Goal: Task Accomplishment & Management: Complete application form

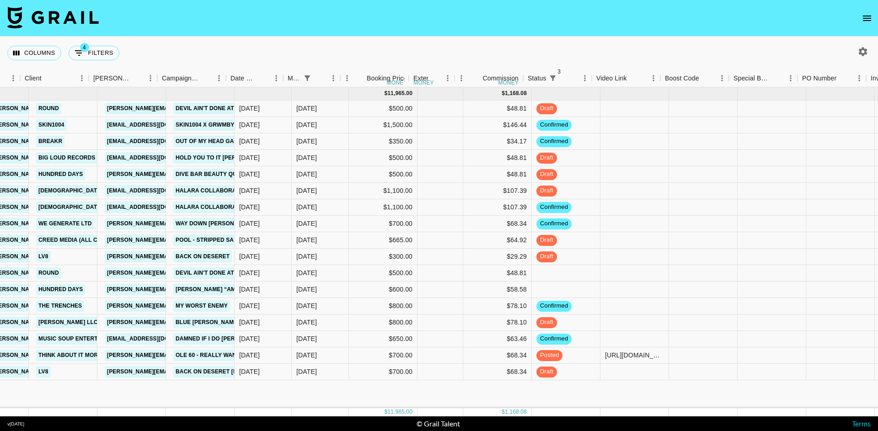
scroll to position [0, 333]
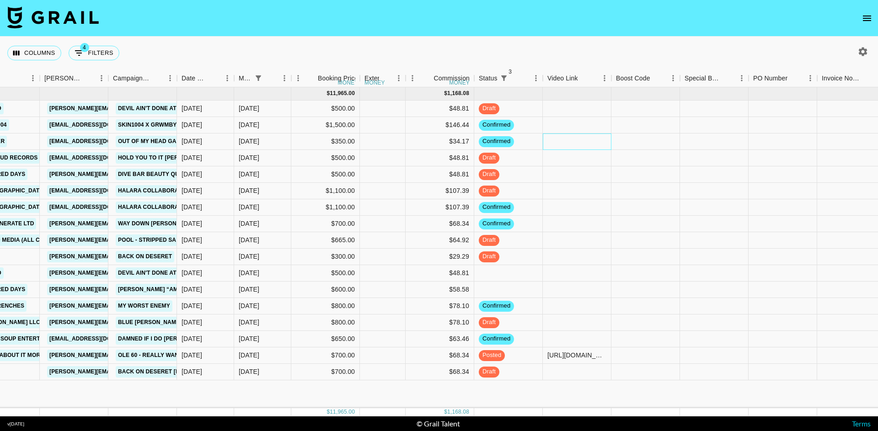
click at [573, 142] on div at bounding box center [576, 141] width 69 height 16
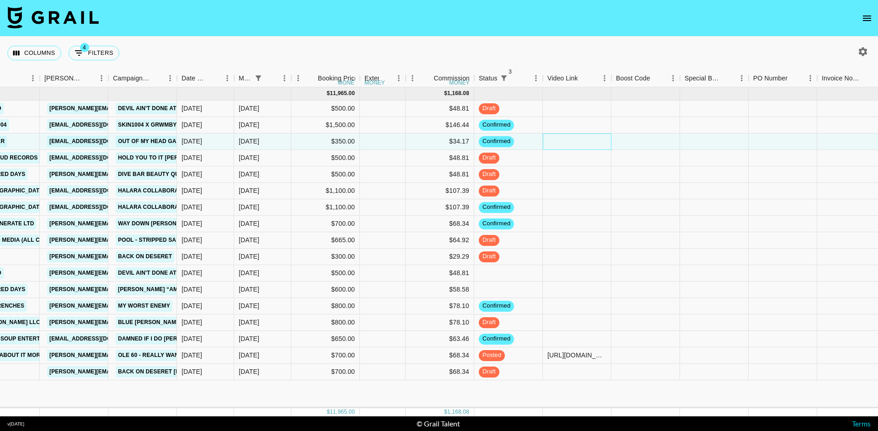
click at [573, 142] on div at bounding box center [576, 141] width 69 height 16
type input "https://www.tiktok.com/@just_grace_here/photo/7542901234211048759"
click at [617, 143] on div at bounding box center [645, 141] width 69 height 16
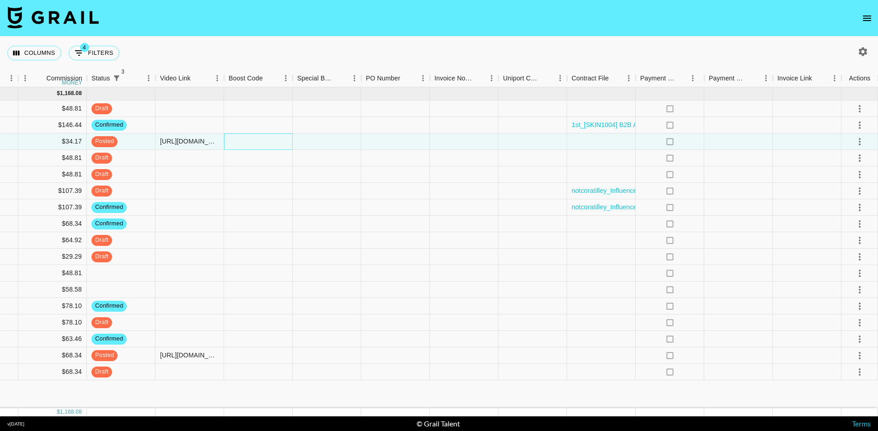
scroll to position [0, 720]
click at [851, 145] on div at bounding box center [859, 142] width 16 height 16
click at [861, 145] on icon "select merge strategy" at bounding box center [859, 141] width 11 height 11
click at [848, 223] on div "Approve" at bounding box center [839, 227] width 28 height 11
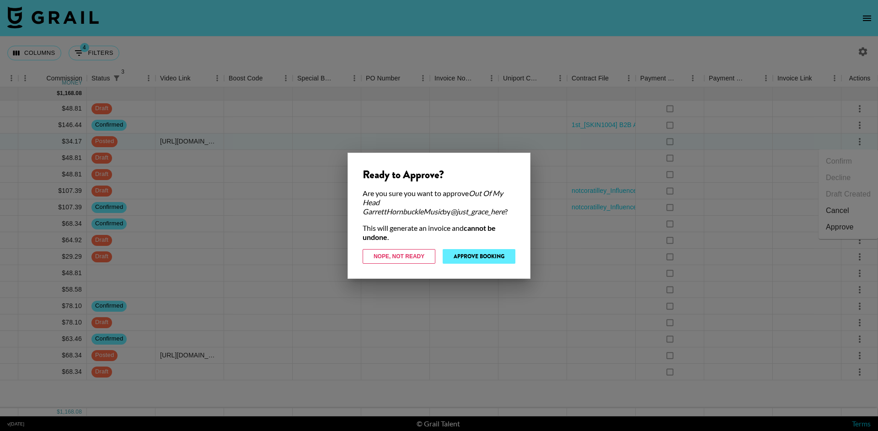
click at [476, 256] on button "Approve Booking" at bounding box center [478, 256] width 73 height 15
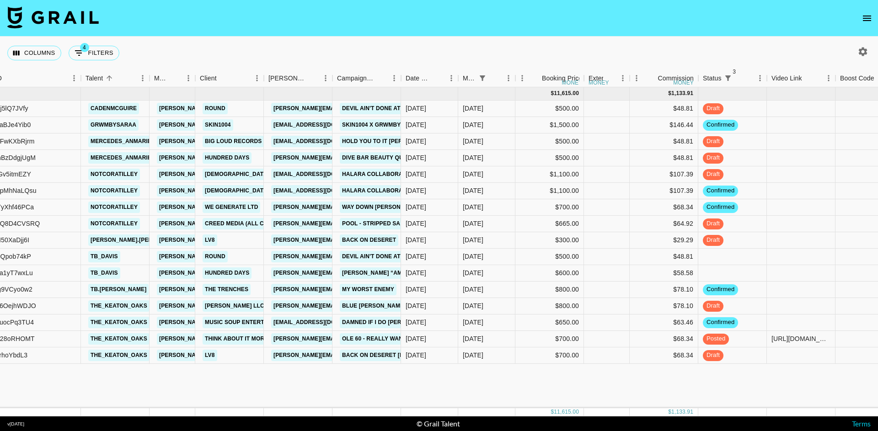
scroll to position [0, 93]
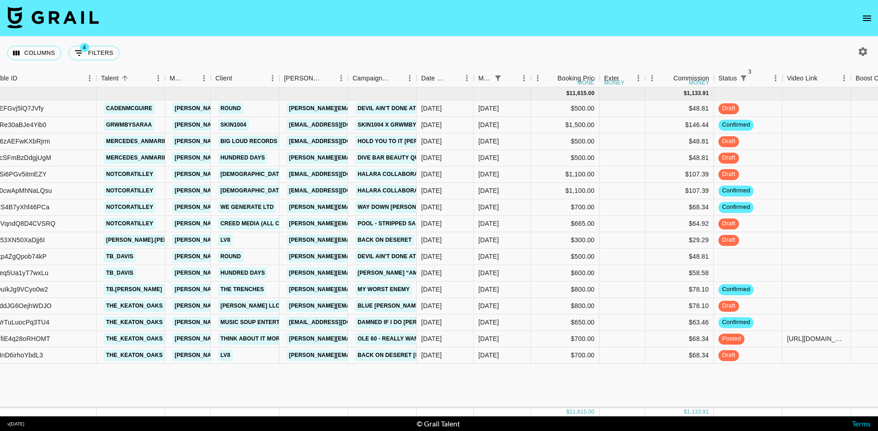
click at [499, 15] on nav at bounding box center [439, 18] width 878 height 37
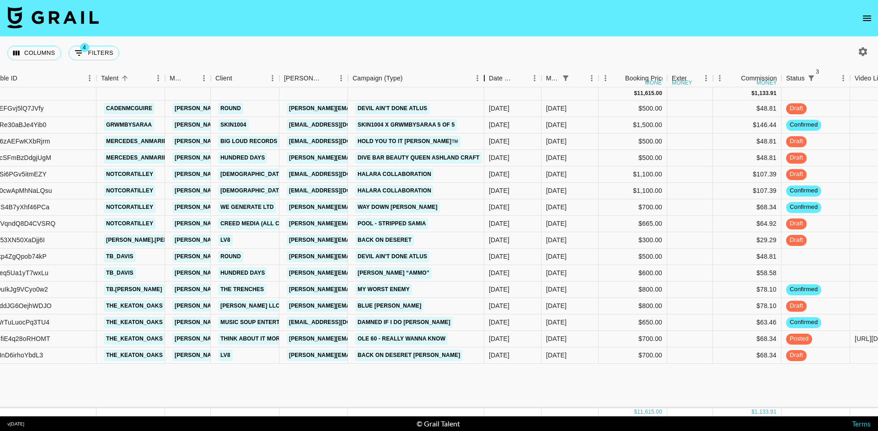
drag, startPoint x: 416, startPoint y: 75, endPoint x: 484, endPoint y: 92, distance: 70.1
click at [484, 92] on div "Month Due Airtable ID Talent Manager Client Booker Campaign (Type) Date Created…" at bounding box center [439, 242] width 878 height 347
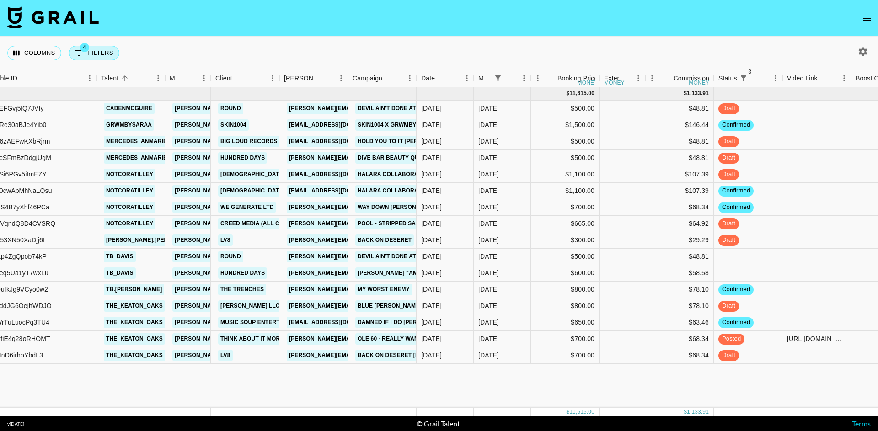
click at [101, 51] on button "4 Filters" at bounding box center [94, 53] width 51 height 15
select select "status"
select select "not"
select select "cancelled"
select select "status"
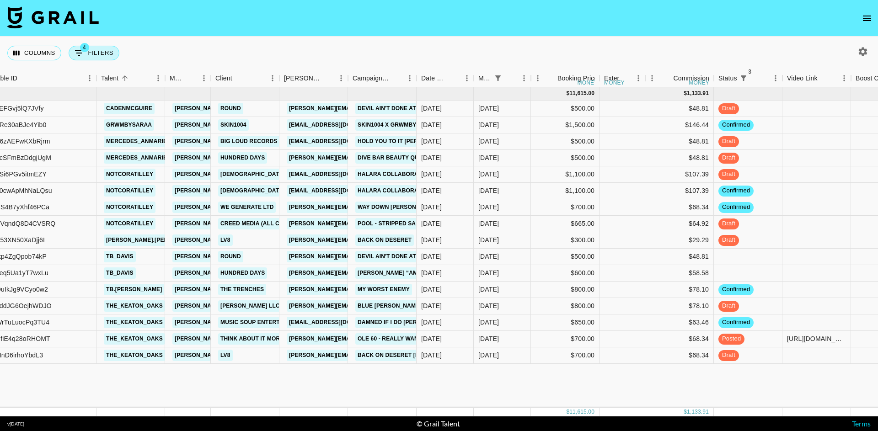
select select "not"
select select "declined"
select select "status"
select select "not"
select select "approved"
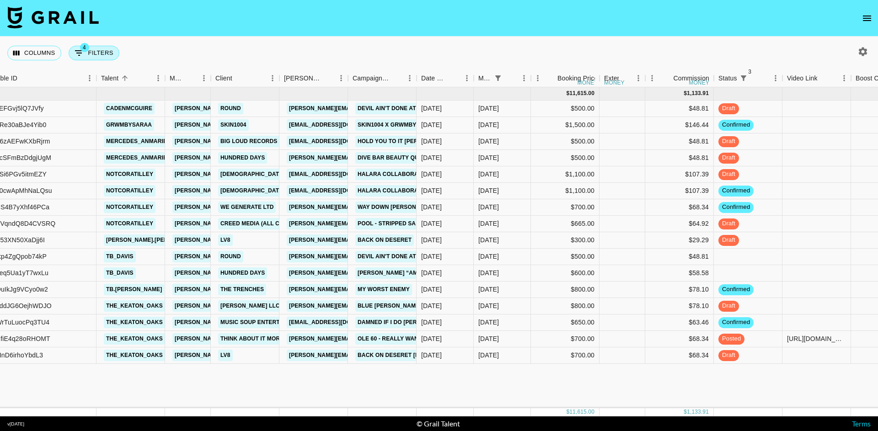
select select "monthDue2"
select select "[DATE]"
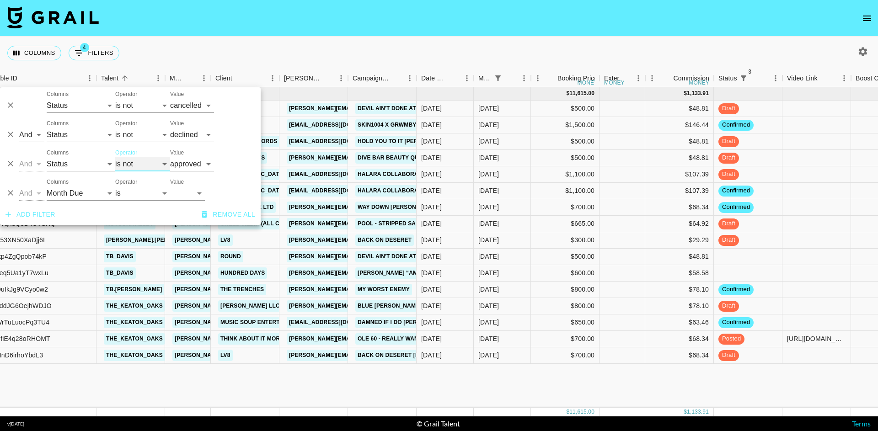
select select "is"
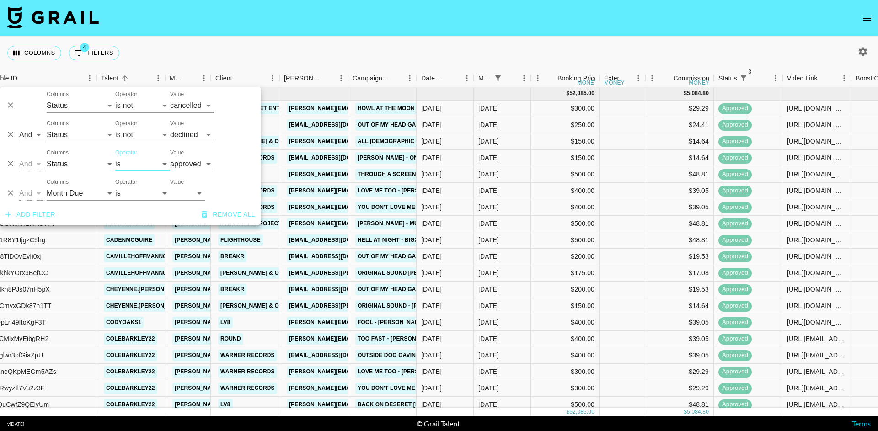
click at [255, 27] on nav at bounding box center [439, 18] width 878 height 37
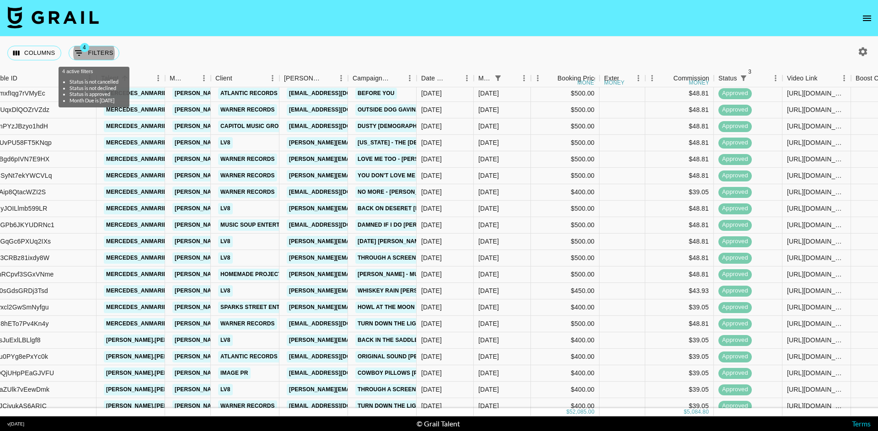
scroll to position [759, 93]
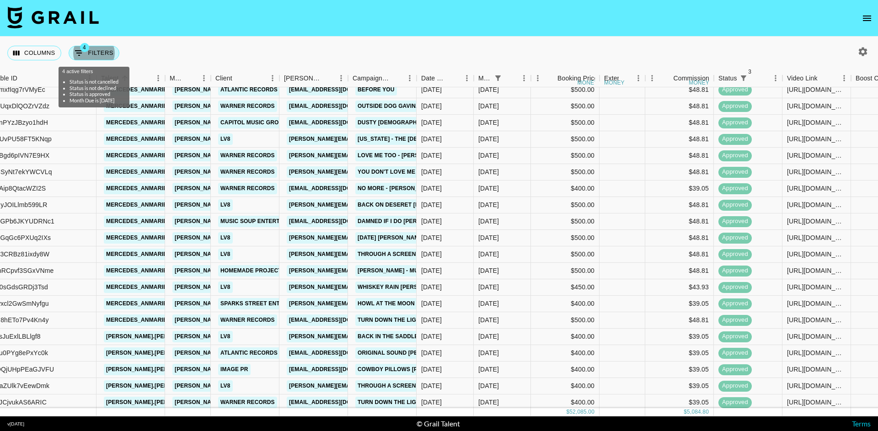
click at [106, 52] on button "4 Filters" at bounding box center [94, 53] width 51 height 15
select select "status"
select select "not"
select select "cancelled"
select select "status"
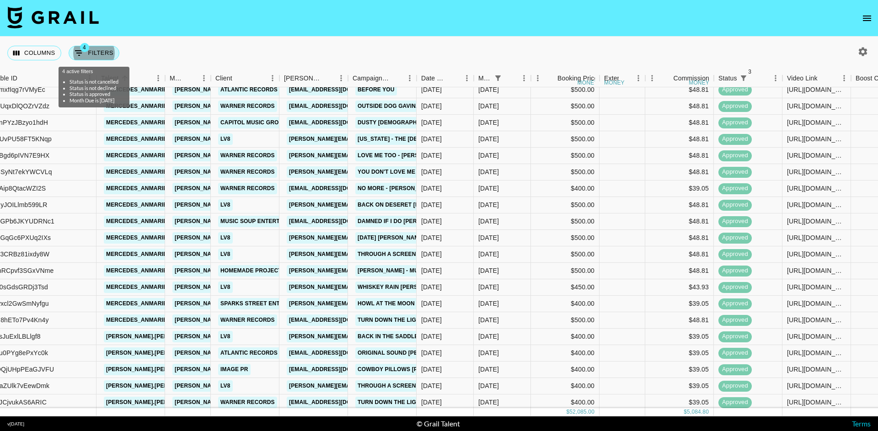
select select "not"
select select "declined"
select select "status"
select select "approved"
select select "monthDue2"
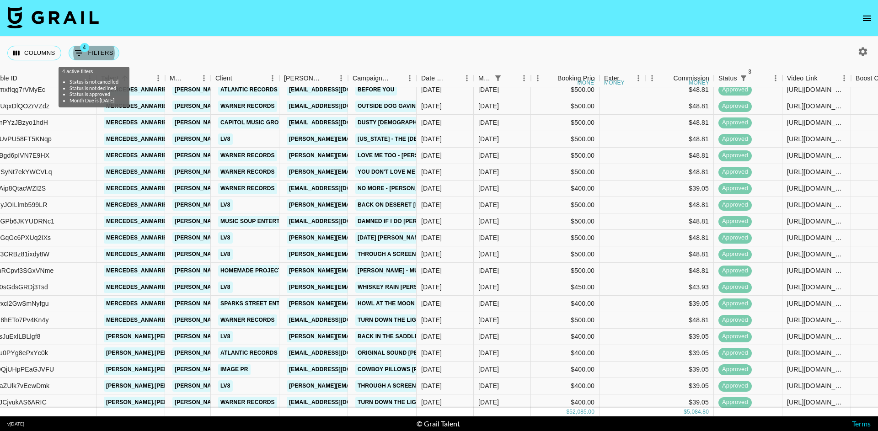
select select "[DATE]"
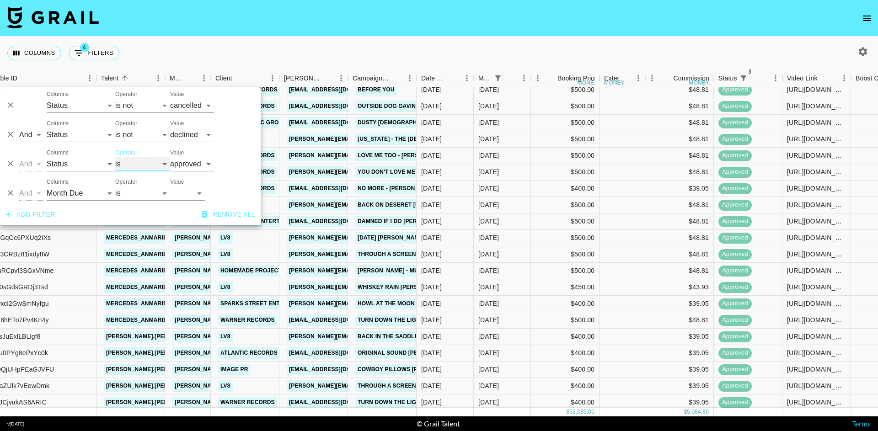
select select "not"
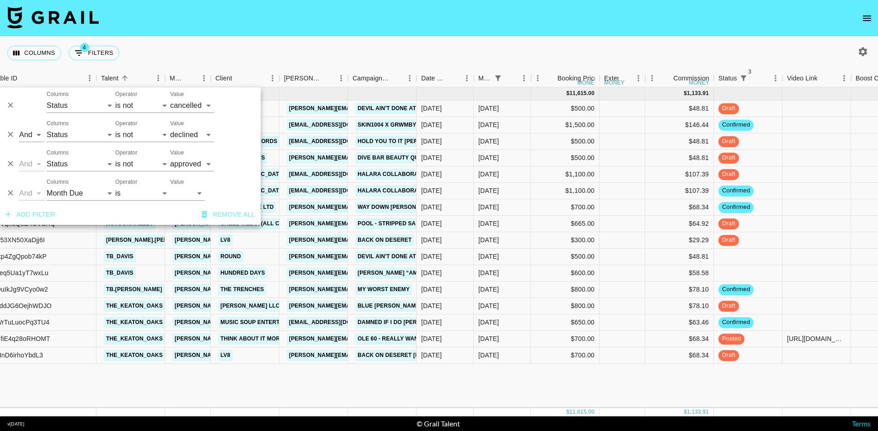
click at [269, 381] on div "Aug '25 ( 16 ) $ 11,615.00 $ 1,133.91 recyEFGvj5lQ7JVfy cadenmcguire chris@grai…" at bounding box center [705, 247] width 1597 height 321
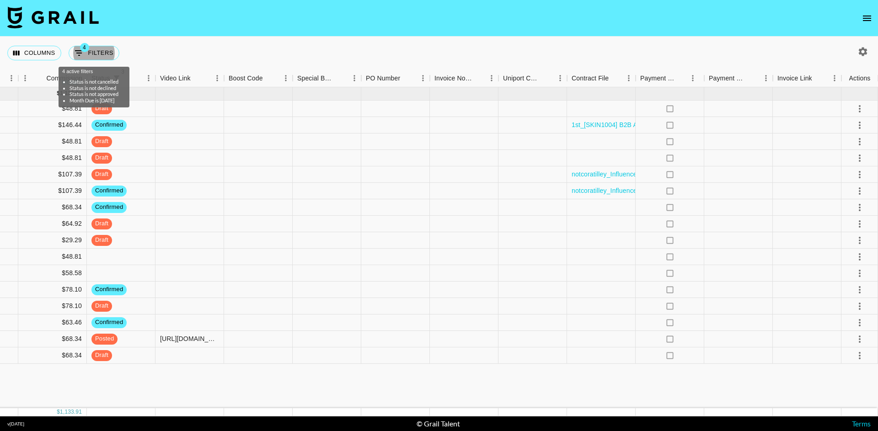
scroll to position [0, 720]
click at [858, 290] on icon "select merge strategy" at bounding box center [859, 289] width 2 height 7
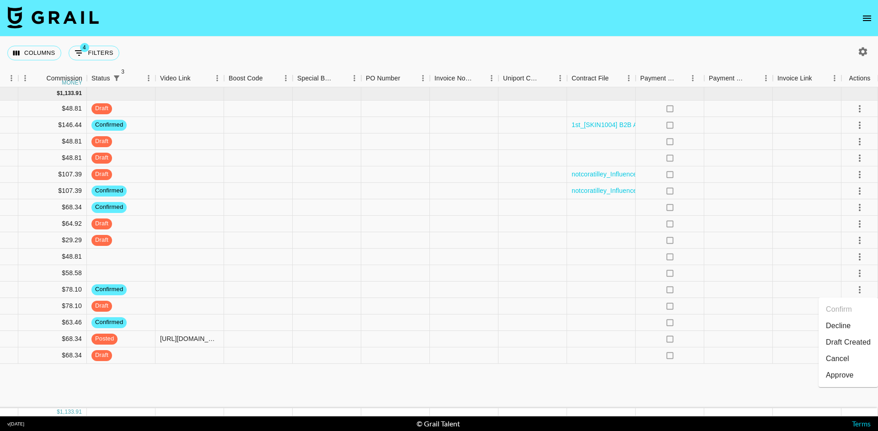
click at [838, 355] on li "Cancel" at bounding box center [847, 359] width 59 height 16
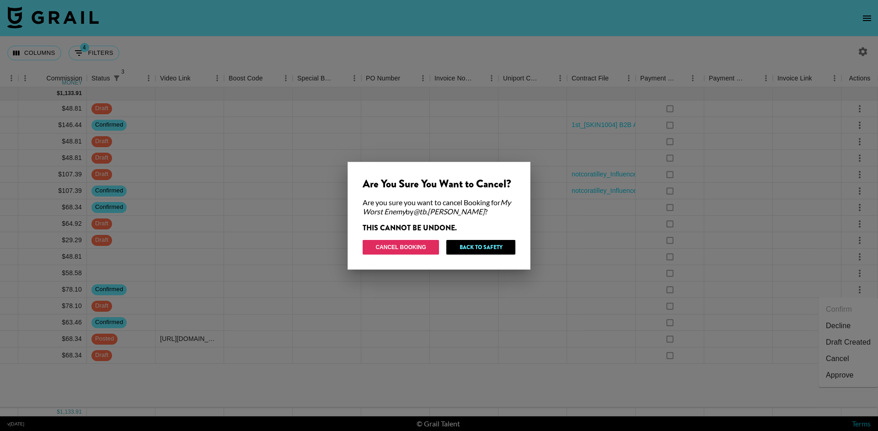
click at [410, 246] on button "Cancel Booking" at bounding box center [400, 247] width 76 height 15
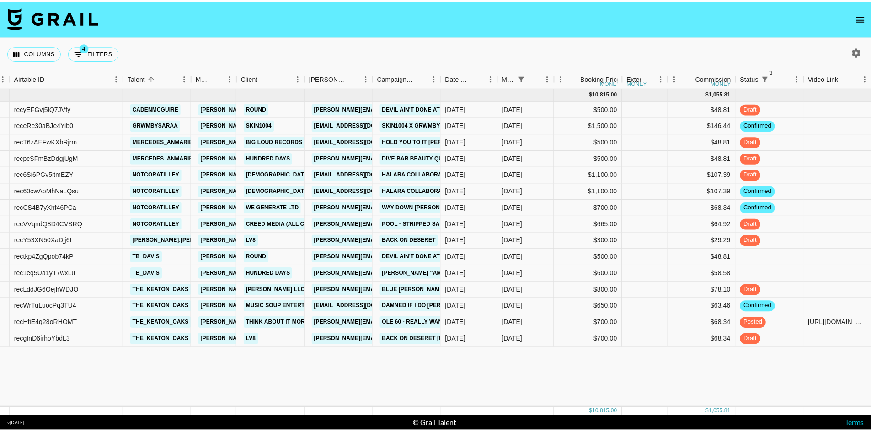
scroll to position [0, 70]
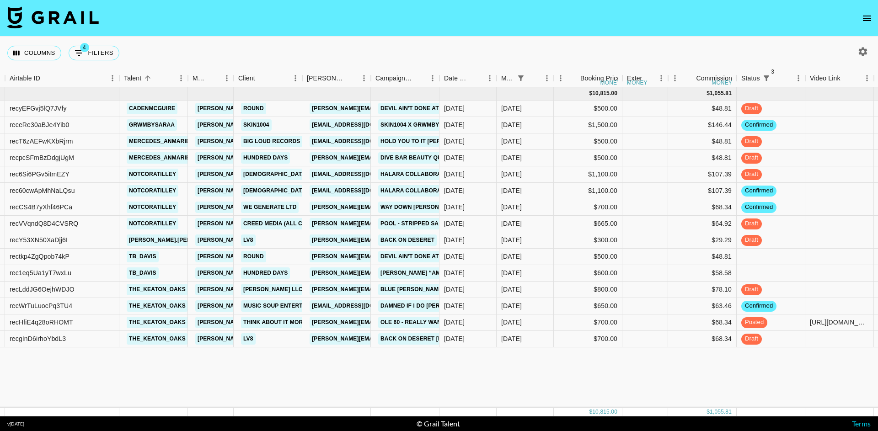
click at [868, 21] on icon "open drawer" at bounding box center [866, 18] width 11 height 11
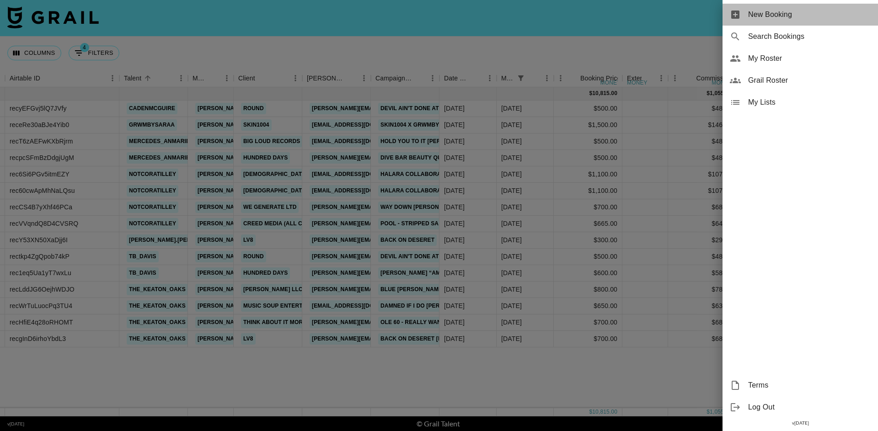
click at [785, 15] on span "New Booking" at bounding box center [809, 14] width 122 height 11
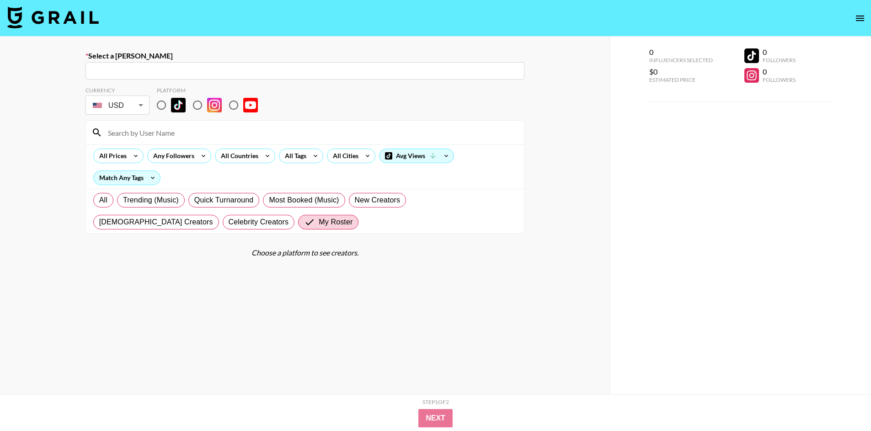
click at [445, 69] on input "h" at bounding box center [305, 71] width 428 height 11
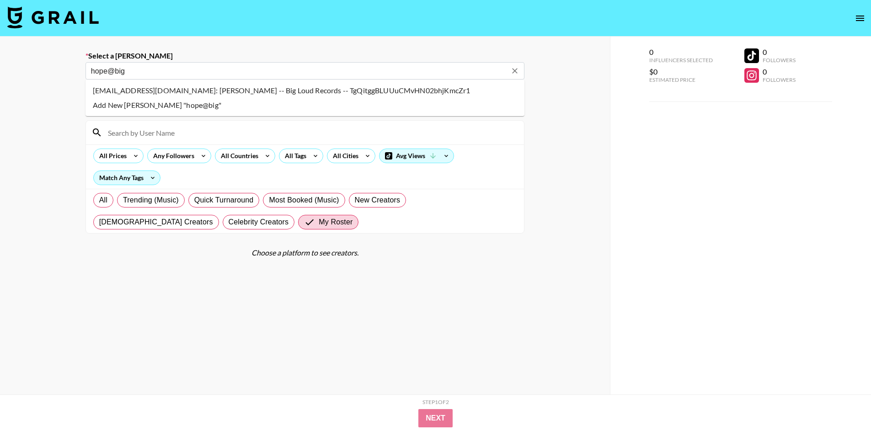
click at [433, 89] on li "hope@bigloud.com: Hope Creech -- Big Loud Records -- TgQitggBLUUuCMvHN02bhjKmcZ…" at bounding box center [304, 90] width 439 height 15
type input "hope@bigloud.com: Hope Creech -- Big Loud Records -- TgQitggBLUUuCMvHN02bhjKmcZ…"
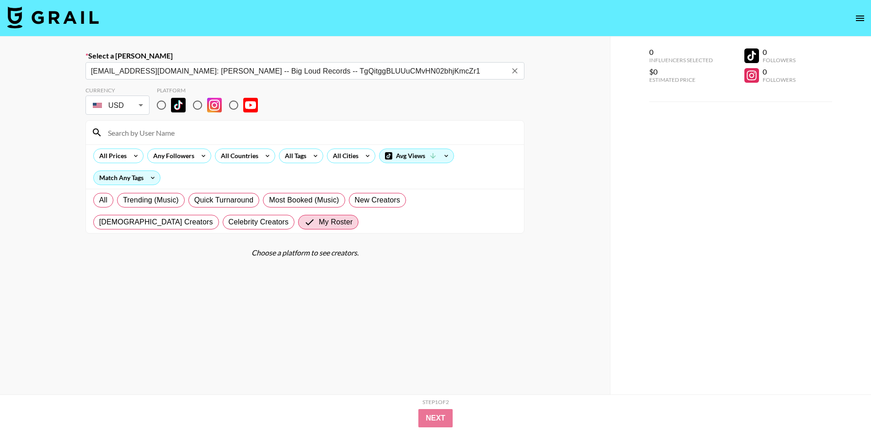
click at [156, 105] on input "radio" at bounding box center [161, 105] width 19 height 19
radio input "true"
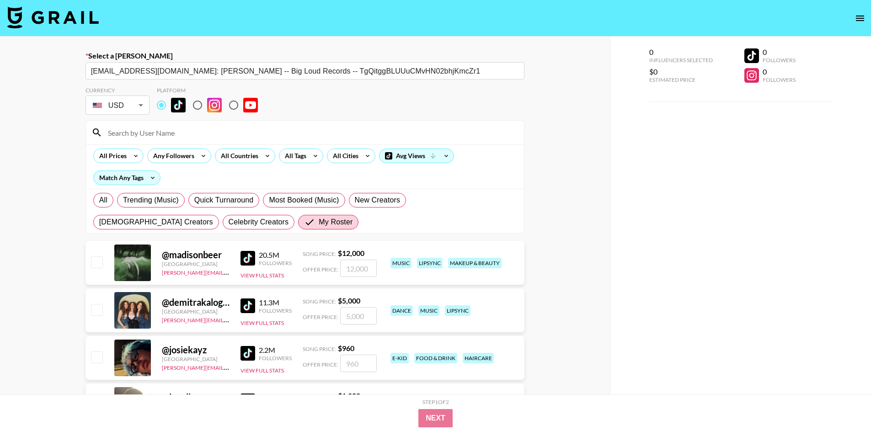
click at [172, 131] on input at bounding box center [310, 132] width 416 height 15
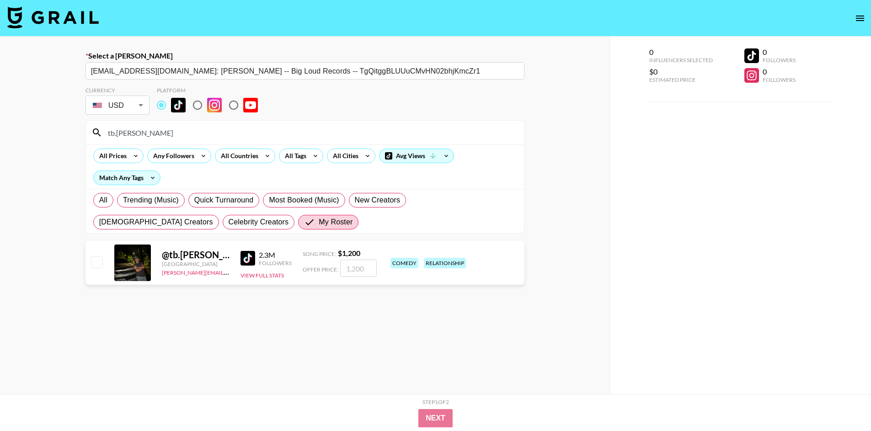
type input "tb.[PERSON_NAME]"
click at [98, 263] on input "checkbox" at bounding box center [96, 261] width 11 height 11
checkbox input "true"
type input "1200"
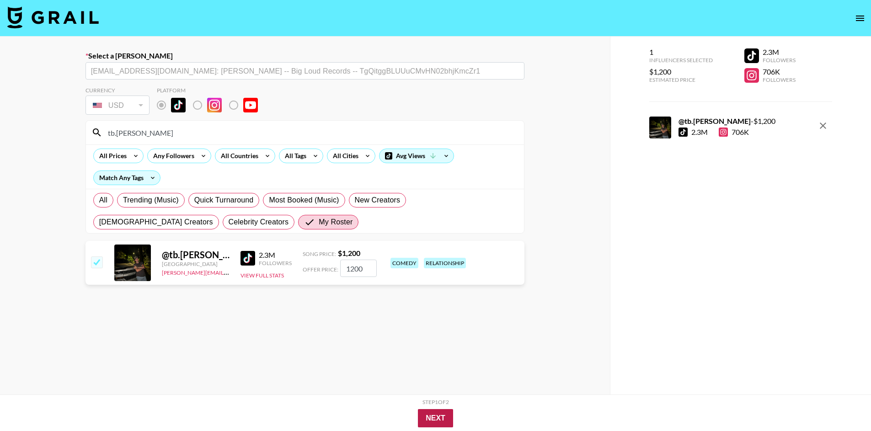
click at [447, 422] on button "Next" at bounding box center [435, 418] width 35 height 18
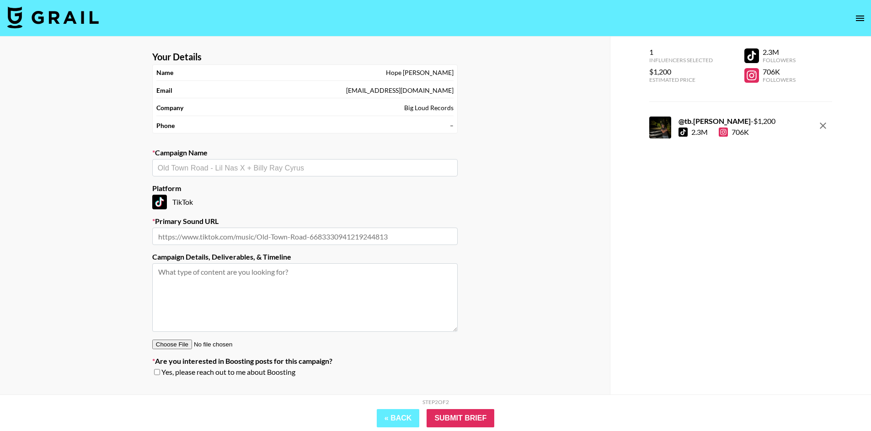
click at [239, 165] on input "text" at bounding box center [305, 168] width 294 height 11
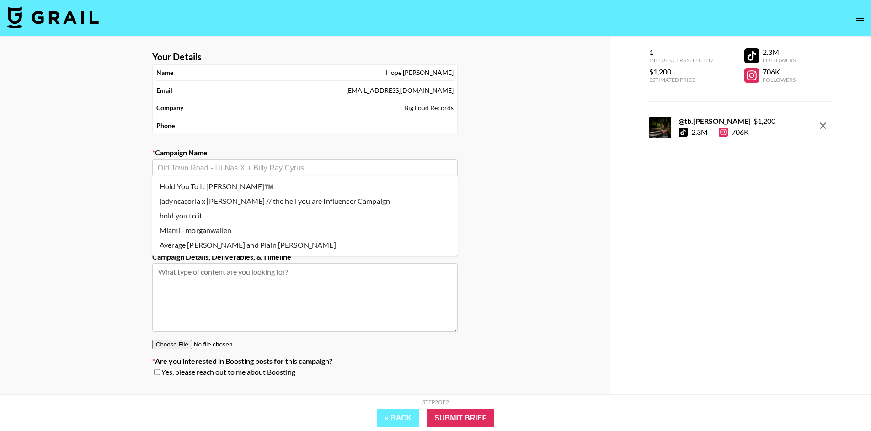
click at [225, 227] on li "Miami - morganwallen" at bounding box center [304, 230] width 305 height 15
type input "Miami - morganwallen"
type input "https://www.tiktok.com/music/Miami-7526230818587478797"
type textarea "TikTok -- TikTok -- TikTok --"
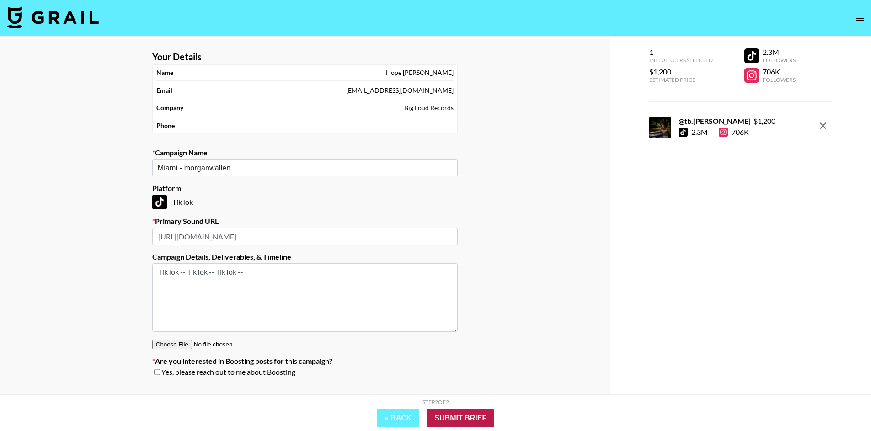
click at [473, 416] on input "Submit Brief" at bounding box center [460, 418] width 68 height 18
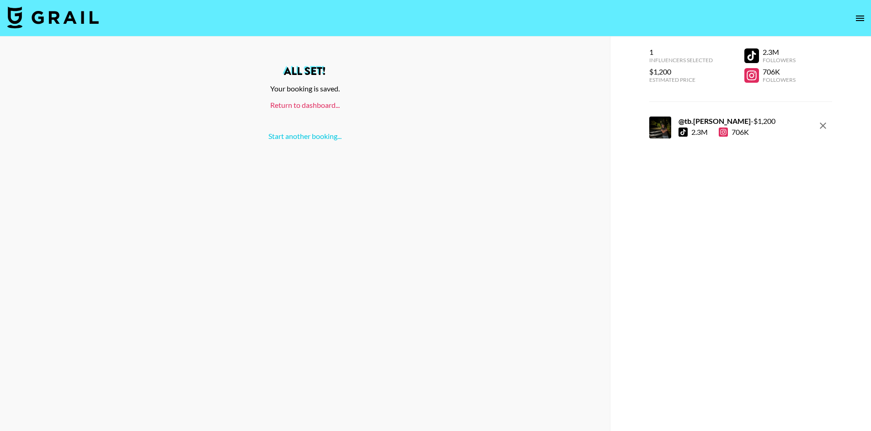
click at [314, 106] on link "Return to dashboard..." at bounding box center [304, 105] width 69 height 9
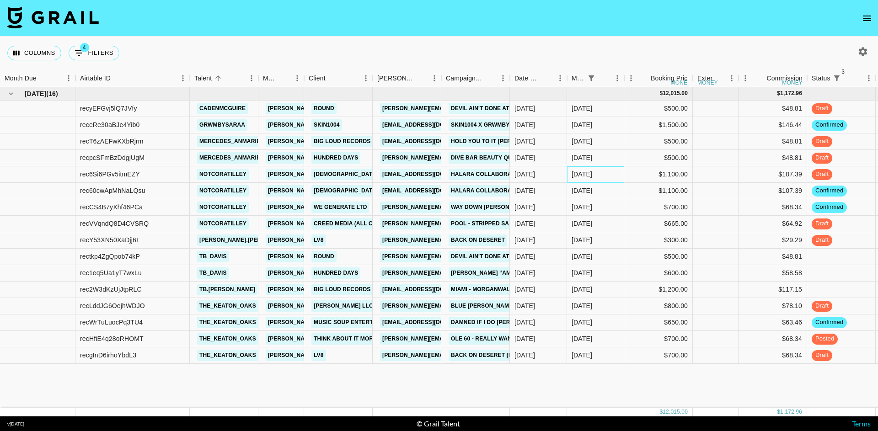
click at [601, 171] on div "[DATE]" at bounding box center [595, 174] width 57 height 16
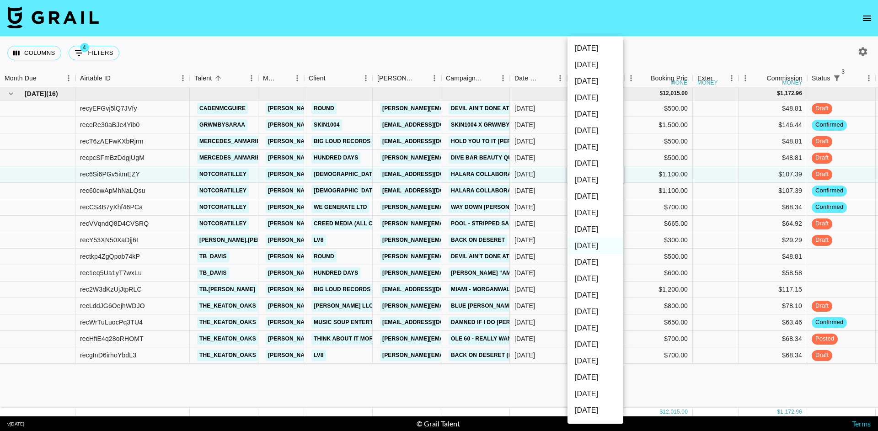
click at [598, 227] on li "[DATE]" at bounding box center [595, 229] width 56 height 16
type input "[DATE]"
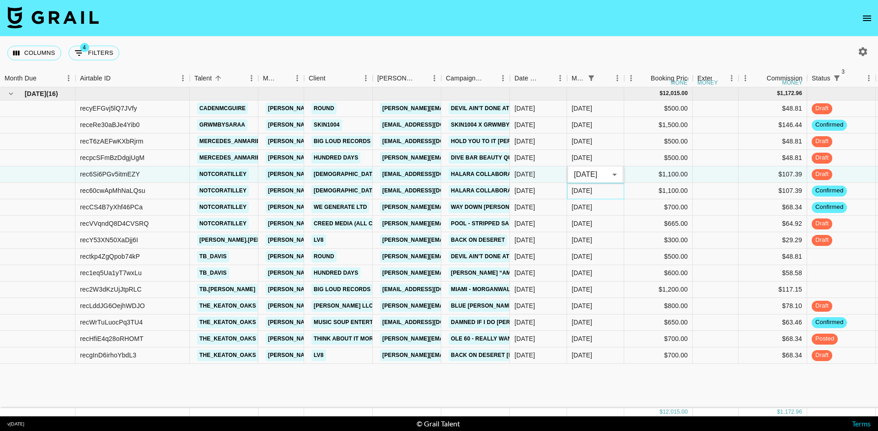
click at [595, 190] on div "[DATE]" at bounding box center [595, 191] width 57 height 16
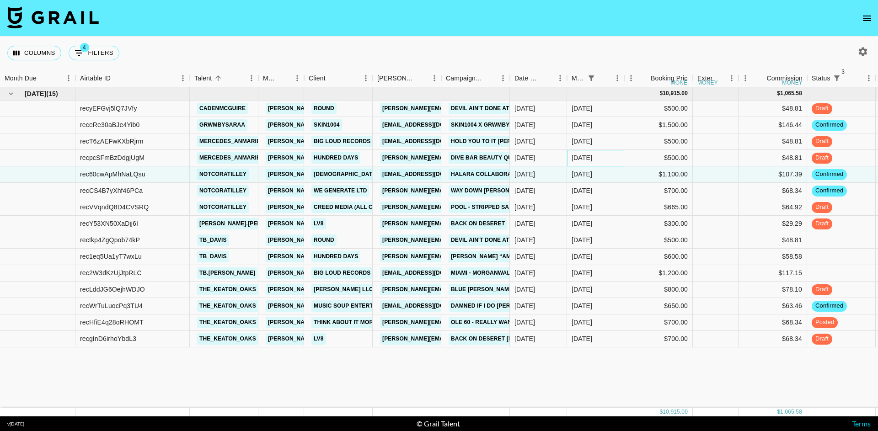
click at [596, 156] on div "[DATE]" at bounding box center [595, 158] width 57 height 16
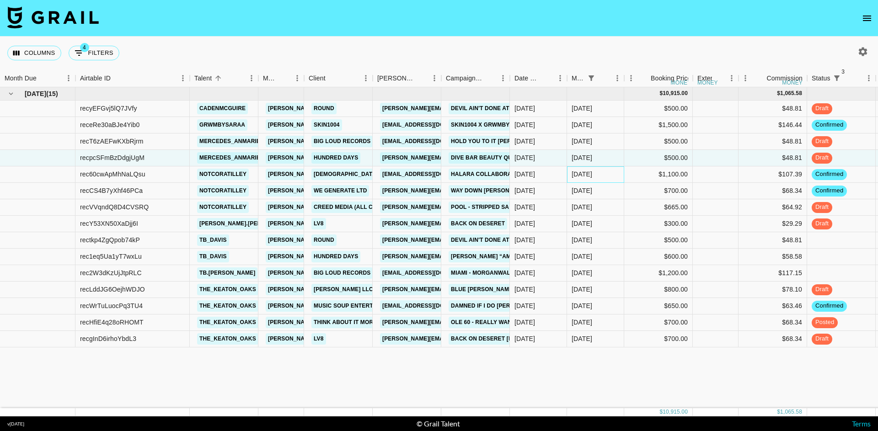
click at [596, 171] on div "[DATE]" at bounding box center [595, 174] width 57 height 16
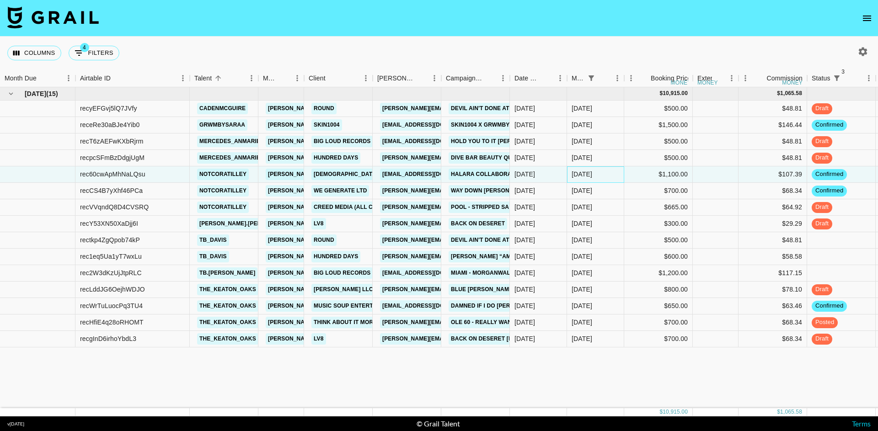
click at [596, 173] on div "[DATE]" at bounding box center [595, 174] width 57 height 16
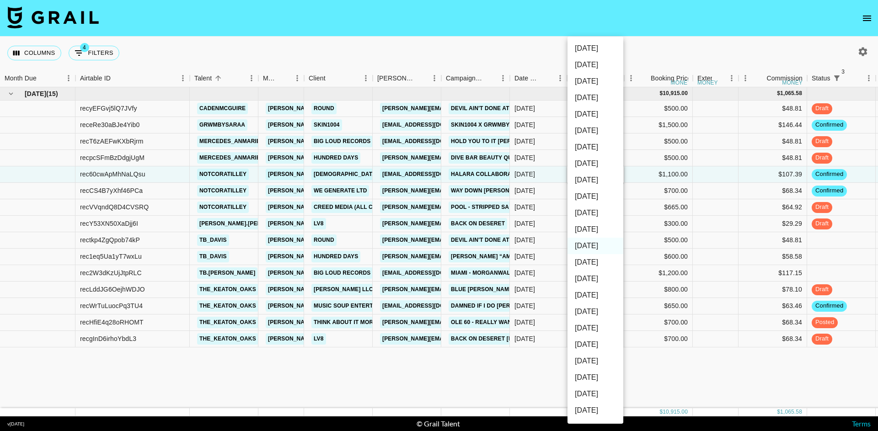
click at [594, 230] on li "[DATE]" at bounding box center [595, 229] width 56 height 16
type input "[DATE]"
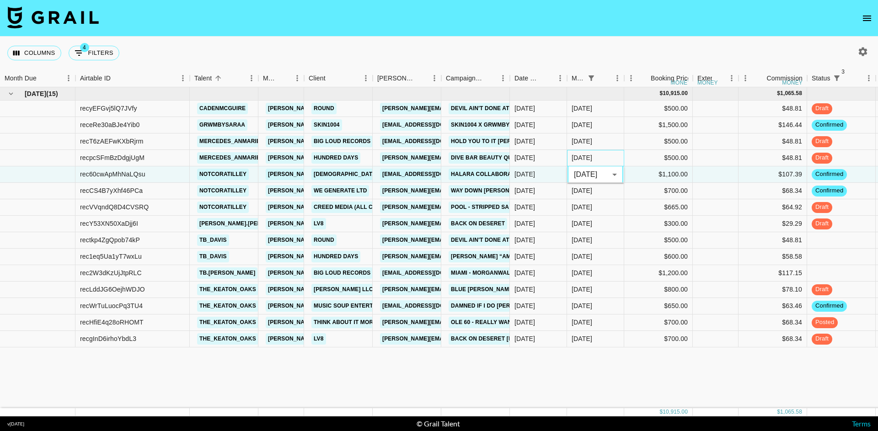
click at [596, 158] on div "[DATE]" at bounding box center [595, 158] width 57 height 16
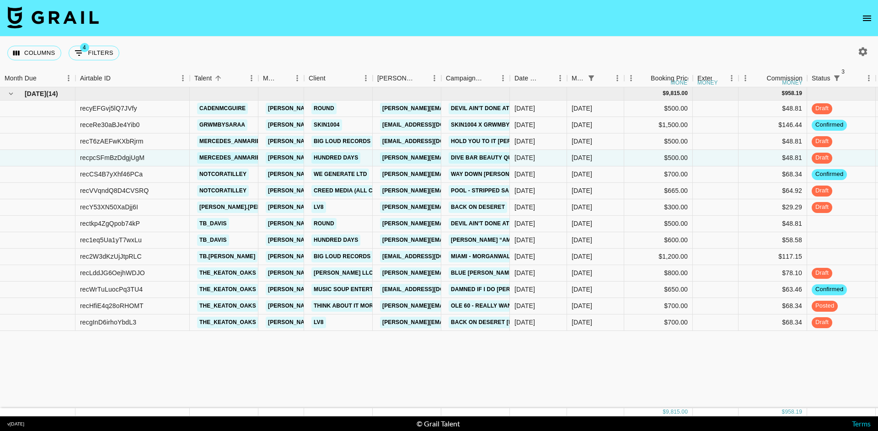
click at [264, 15] on nav at bounding box center [439, 18] width 878 height 37
